Goal: Transaction & Acquisition: Purchase product/service

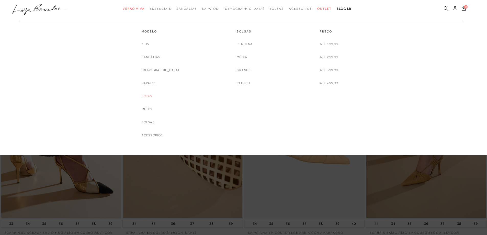
click at [152, 96] on link "Botas" at bounding box center [147, 95] width 11 height 5
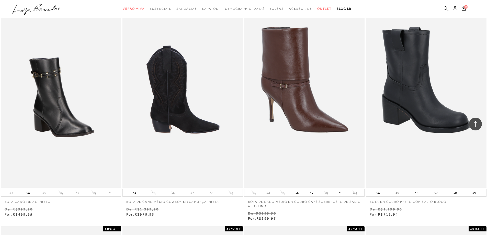
scroll to position [945, 0]
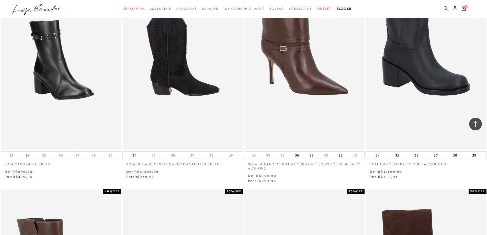
click at [171, 72] on img at bounding box center [183, 59] width 120 height 181
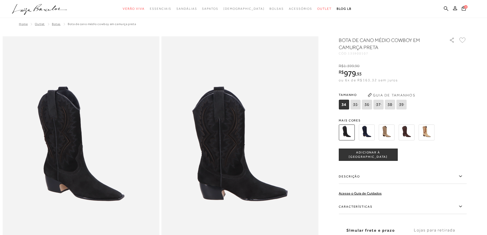
click at [368, 133] on img at bounding box center [366, 132] width 16 height 16
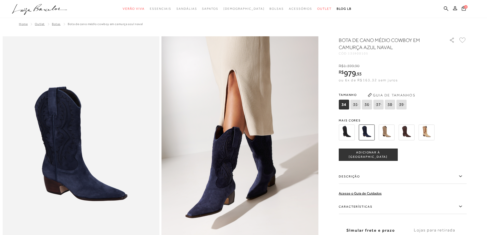
click at [390, 133] on img at bounding box center [386, 132] width 16 height 16
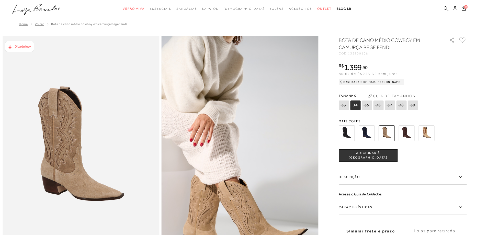
click at [432, 133] on img at bounding box center [426, 133] width 16 height 16
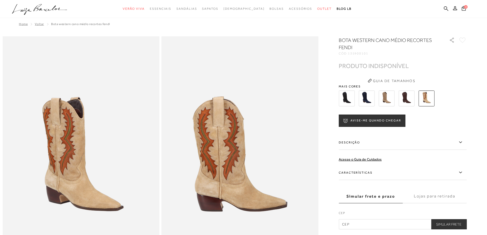
click at [410, 101] on img at bounding box center [406, 98] width 16 height 16
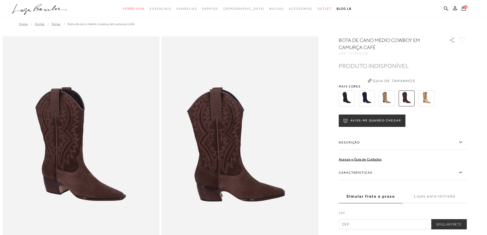
click at [345, 95] on img at bounding box center [346, 98] width 16 height 16
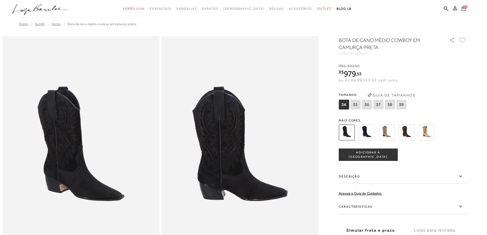
click at [389, 130] on img at bounding box center [386, 132] width 16 height 16
